Goal: Task Accomplishment & Management: Manage account settings

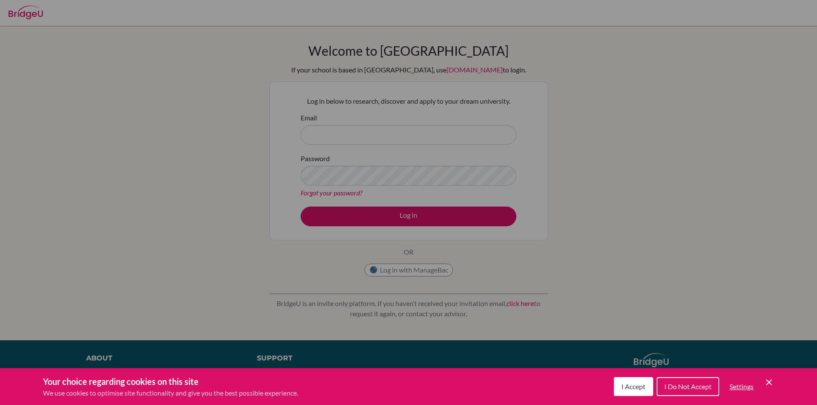
click at [769, 381] on icon "Cookie Control Close Icon" at bounding box center [769, 383] width 10 height 10
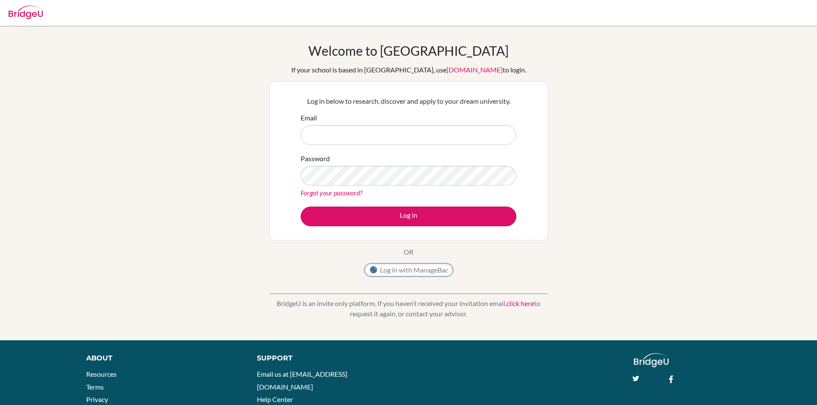
click at [426, 272] on button "Log in with ManageBac" at bounding box center [409, 270] width 88 height 13
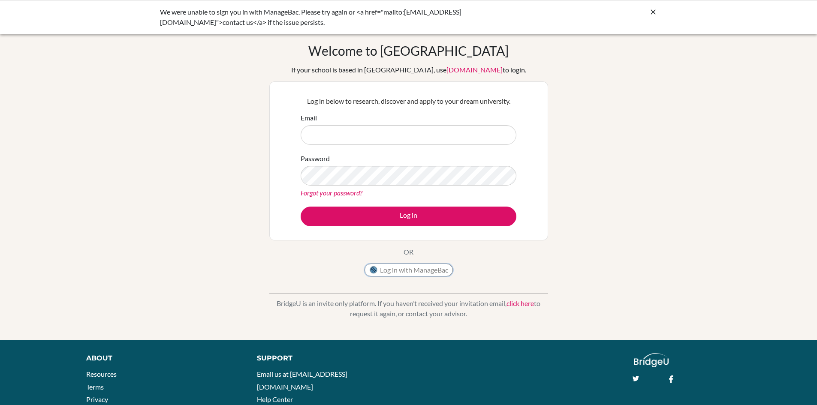
click at [387, 272] on button "Log in with ManageBac" at bounding box center [409, 270] width 88 height 13
click at [421, 271] on button "Log in with ManageBac" at bounding box center [409, 270] width 88 height 13
click at [654, 12] on icon at bounding box center [653, 12] width 9 height 9
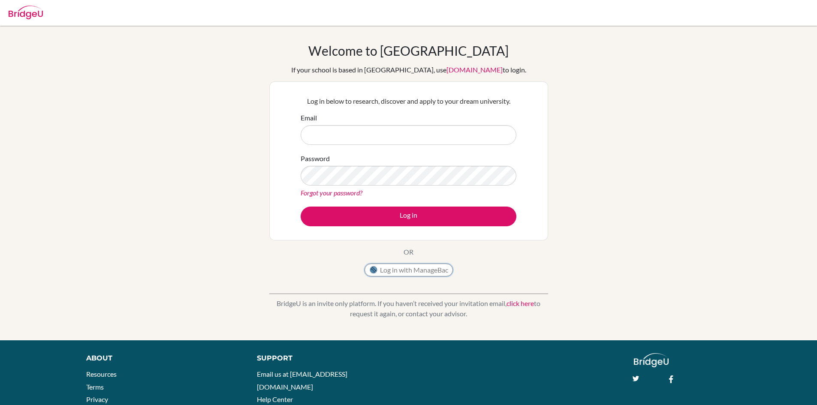
click at [414, 267] on button "Log in with ManageBac" at bounding box center [409, 270] width 88 height 13
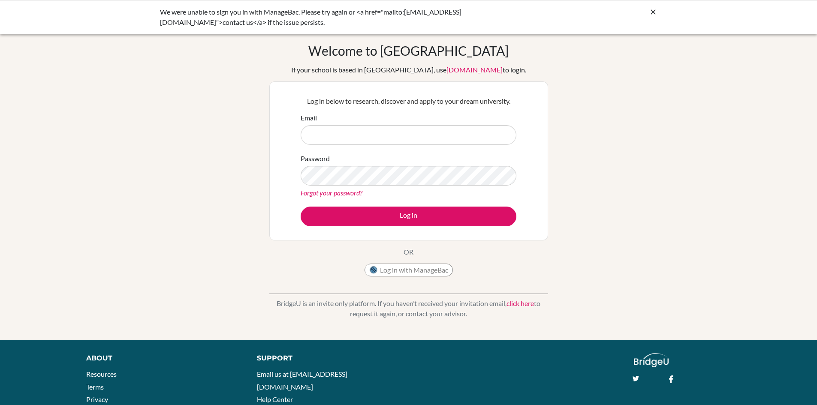
click at [655, 12] on icon at bounding box center [653, 12] width 9 height 9
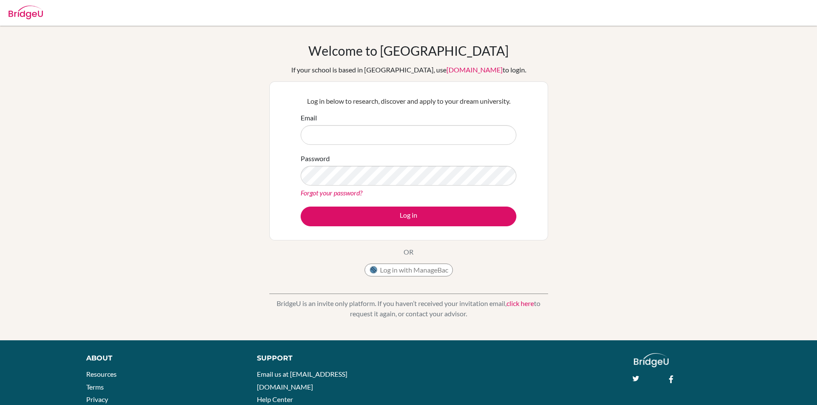
scroll to position [52, 0]
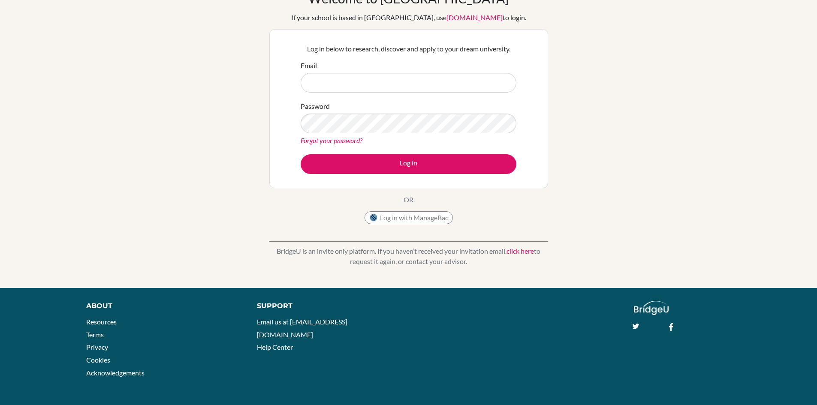
click at [523, 249] on link "click here" at bounding box center [520, 251] width 27 height 8
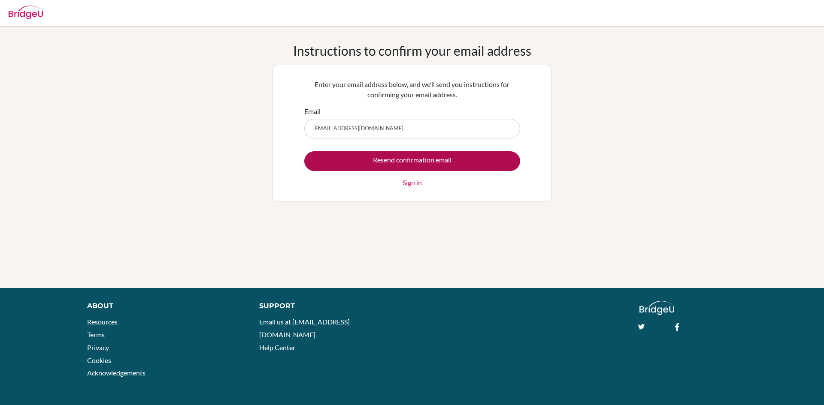
type input "[EMAIL_ADDRESS][DOMAIN_NAME]"
click at [457, 159] on input "Resend confirmation email" at bounding box center [412, 161] width 216 height 20
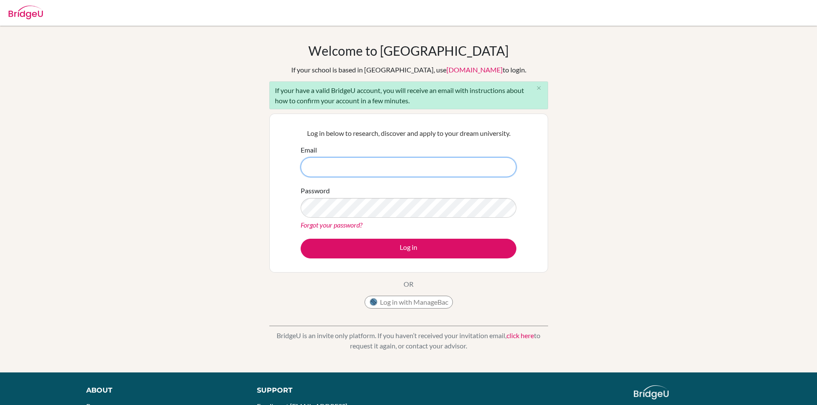
scroll to position [85, 0]
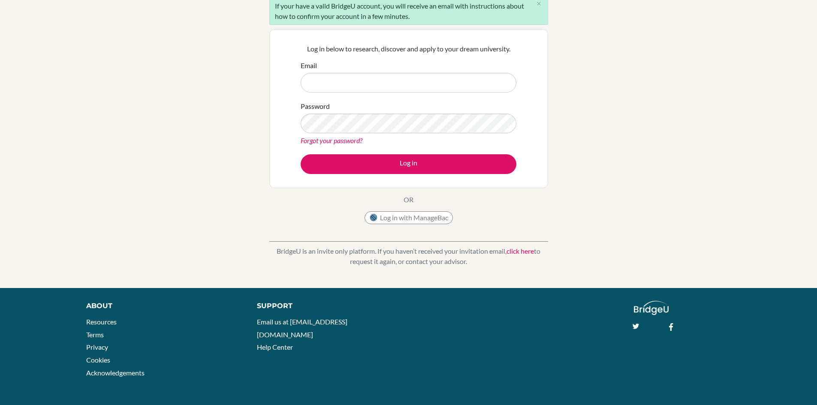
click at [532, 252] on link "click here" at bounding box center [520, 251] width 27 height 8
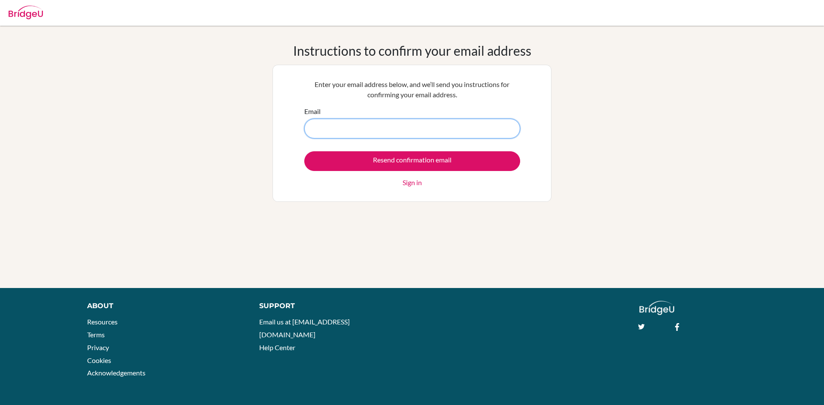
click at [490, 135] on input "Email" at bounding box center [412, 129] width 216 height 20
type input "advayshroff@gmail.com"
click at [408, 181] on link "Sign in" at bounding box center [411, 183] width 19 height 10
